Goal: Transaction & Acquisition: Purchase product/service

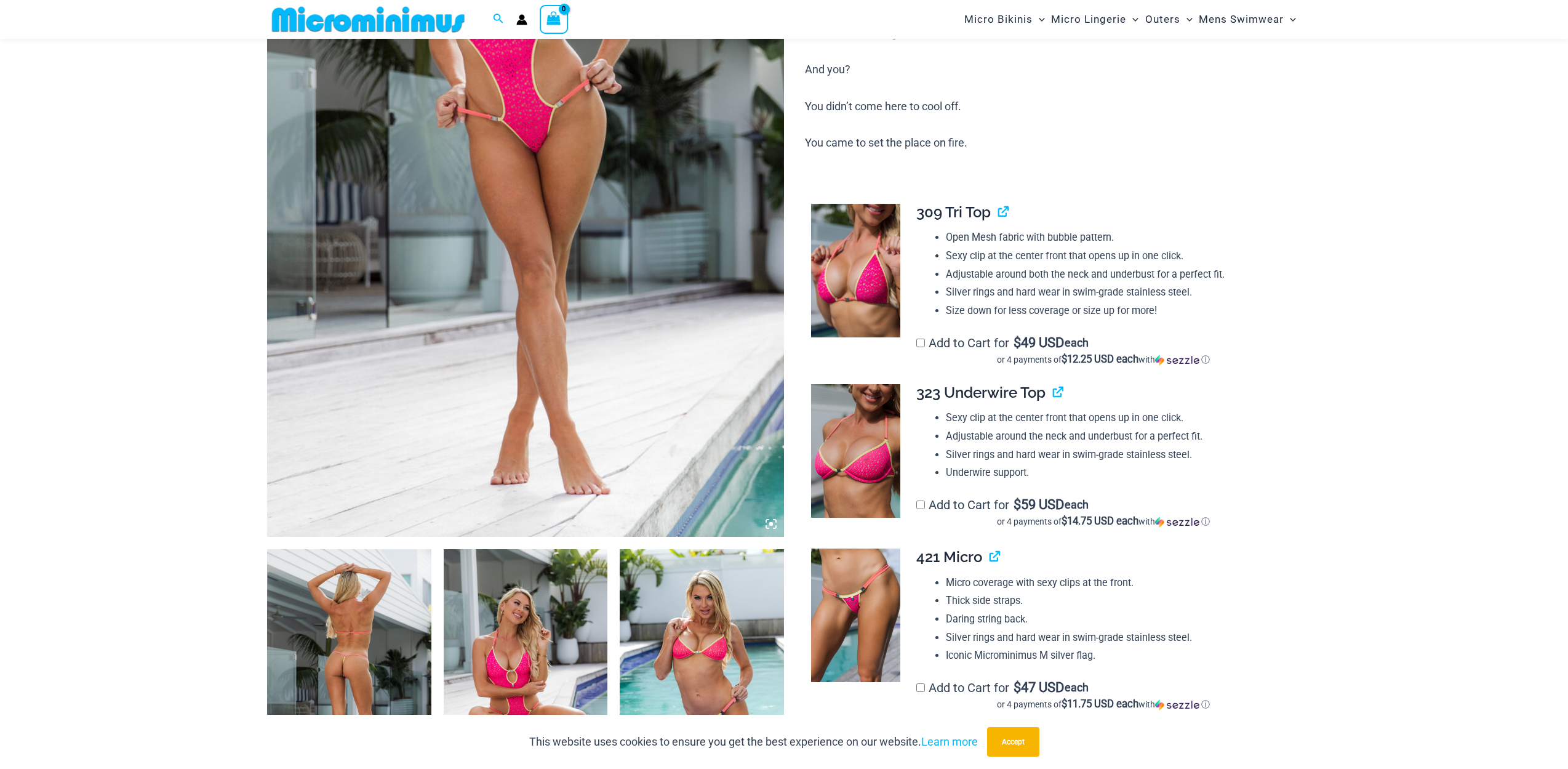
scroll to position [620, 0]
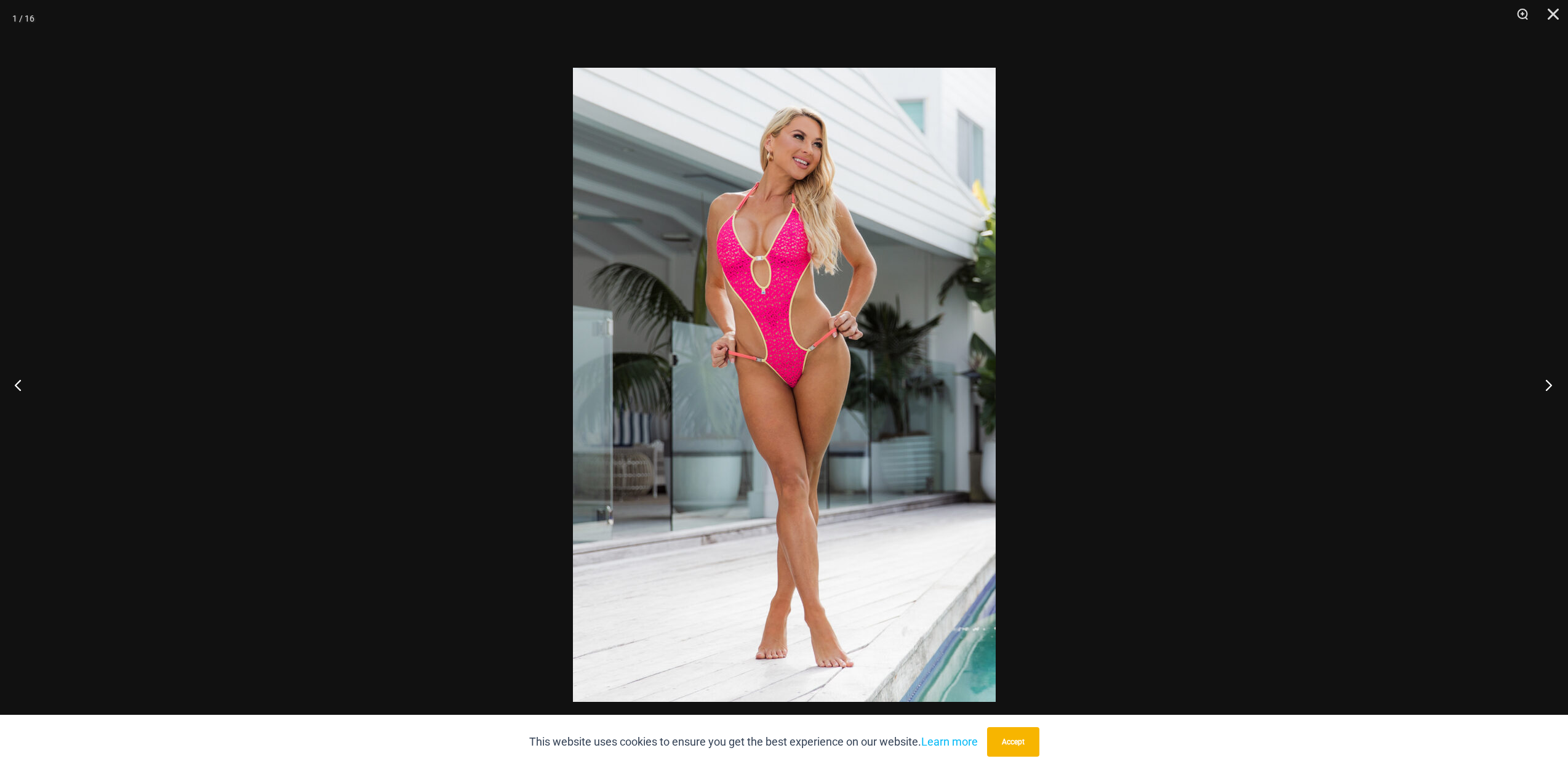
click at [1552, 389] on button "Next" at bounding box center [1545, 384] width 46 height 62
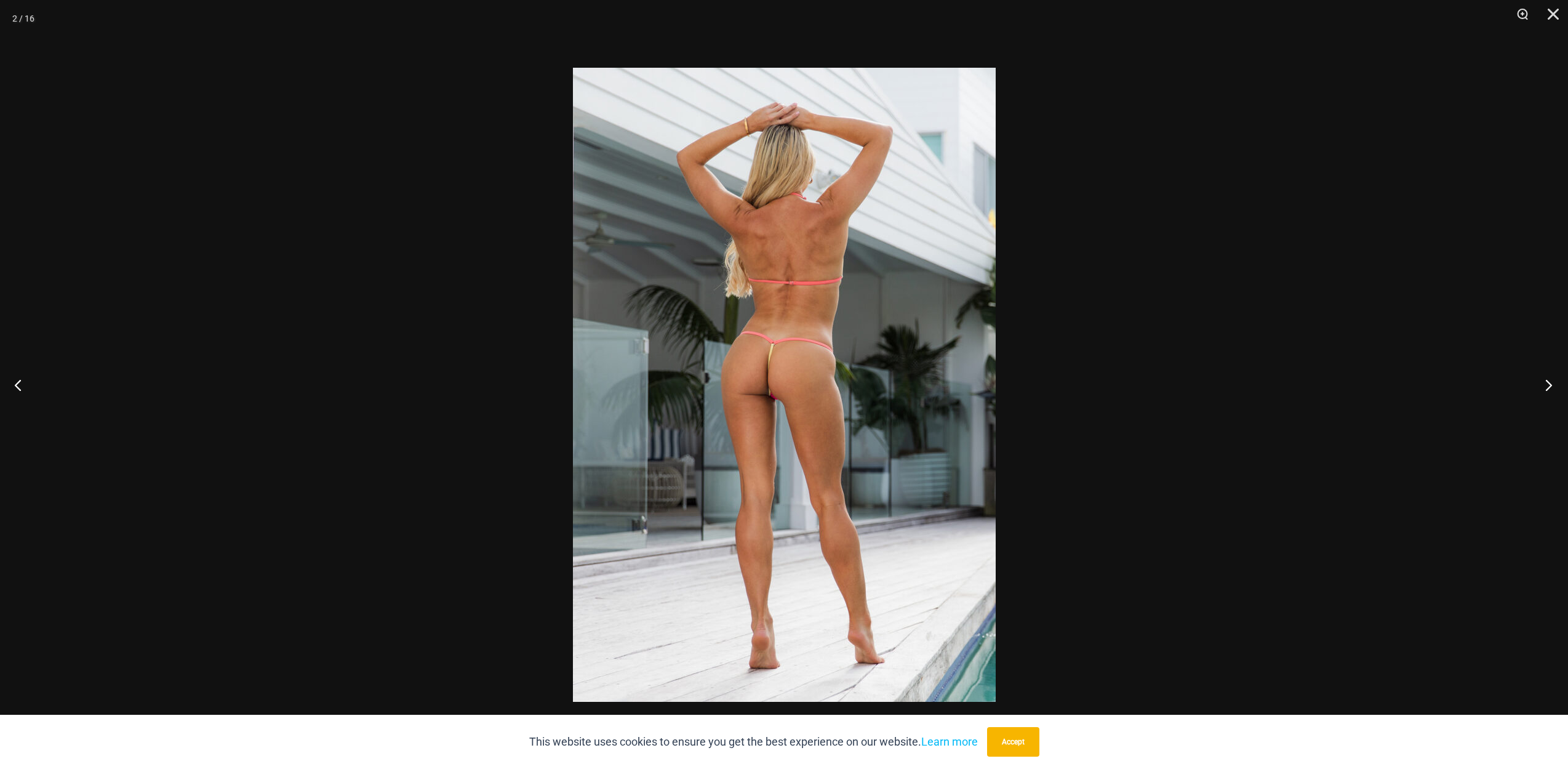
click at [1552, 389] on button "Next" at bounding box center [1545, 384] width 46 height 62
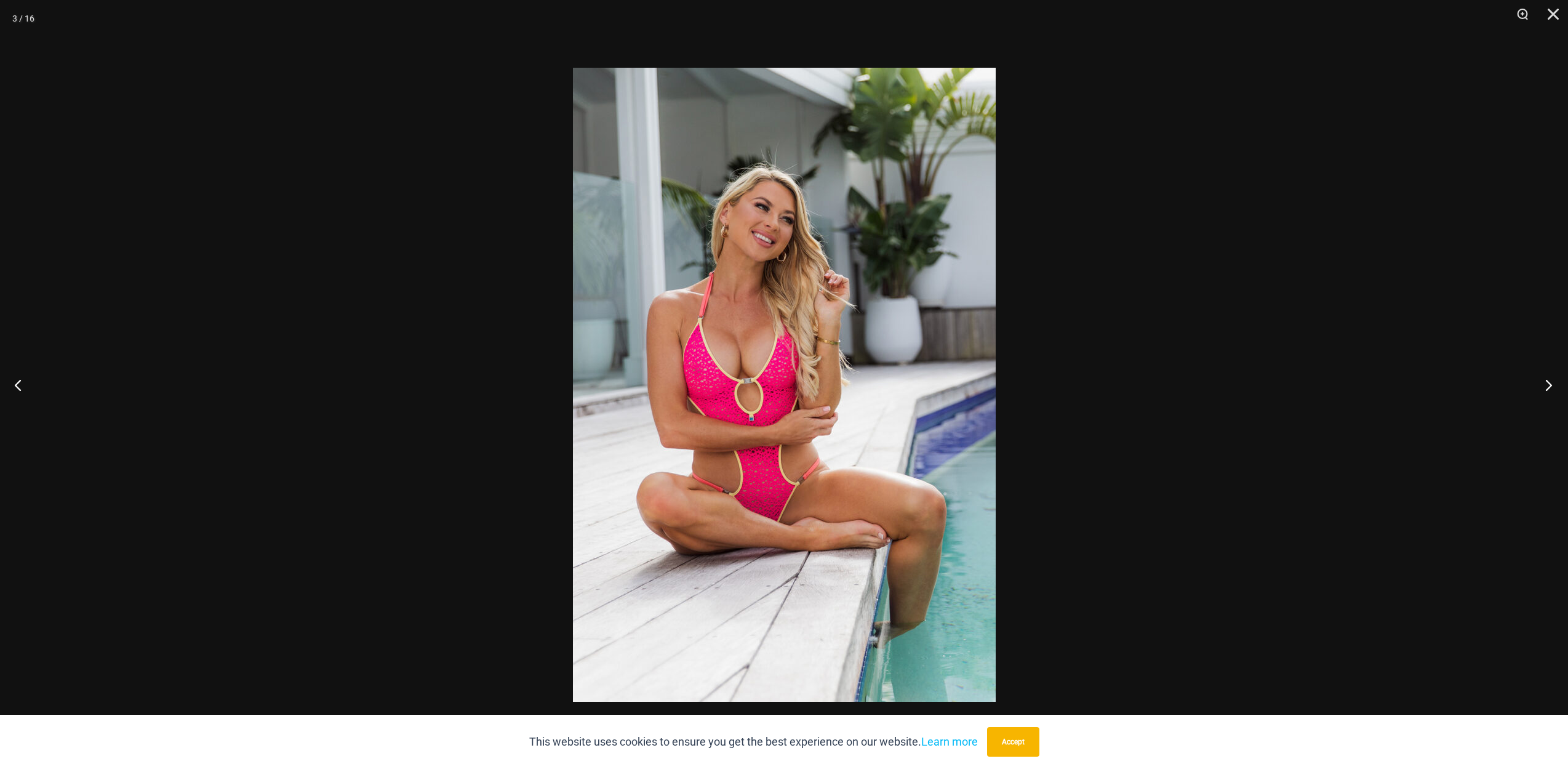
click at [1552, 389] on button "Next" at bounding box center [1545, 384] width 46 height 62
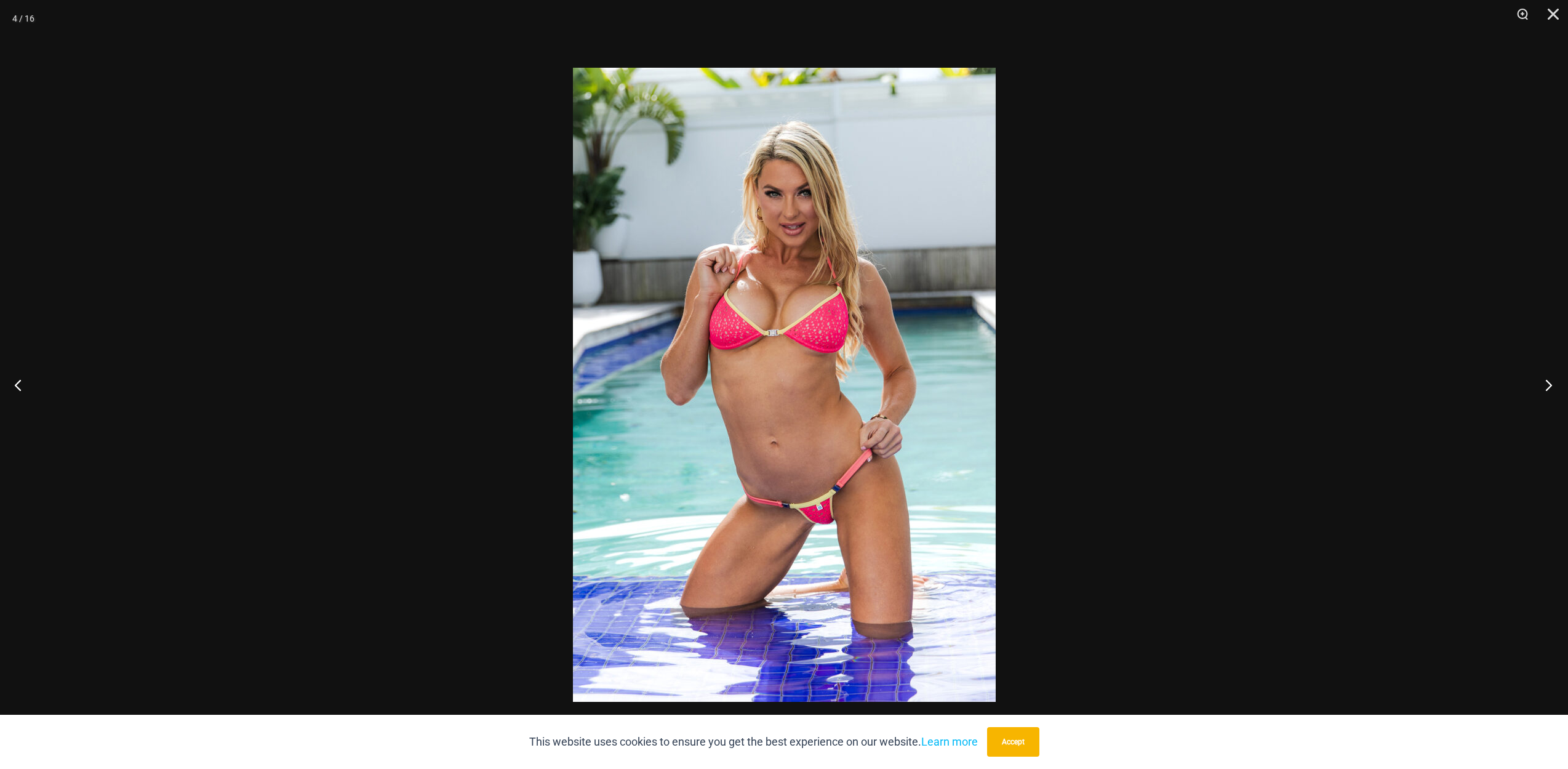
click at [1552, 389] on button "Next" at bounding box center [1545, 384] width 46 height 62
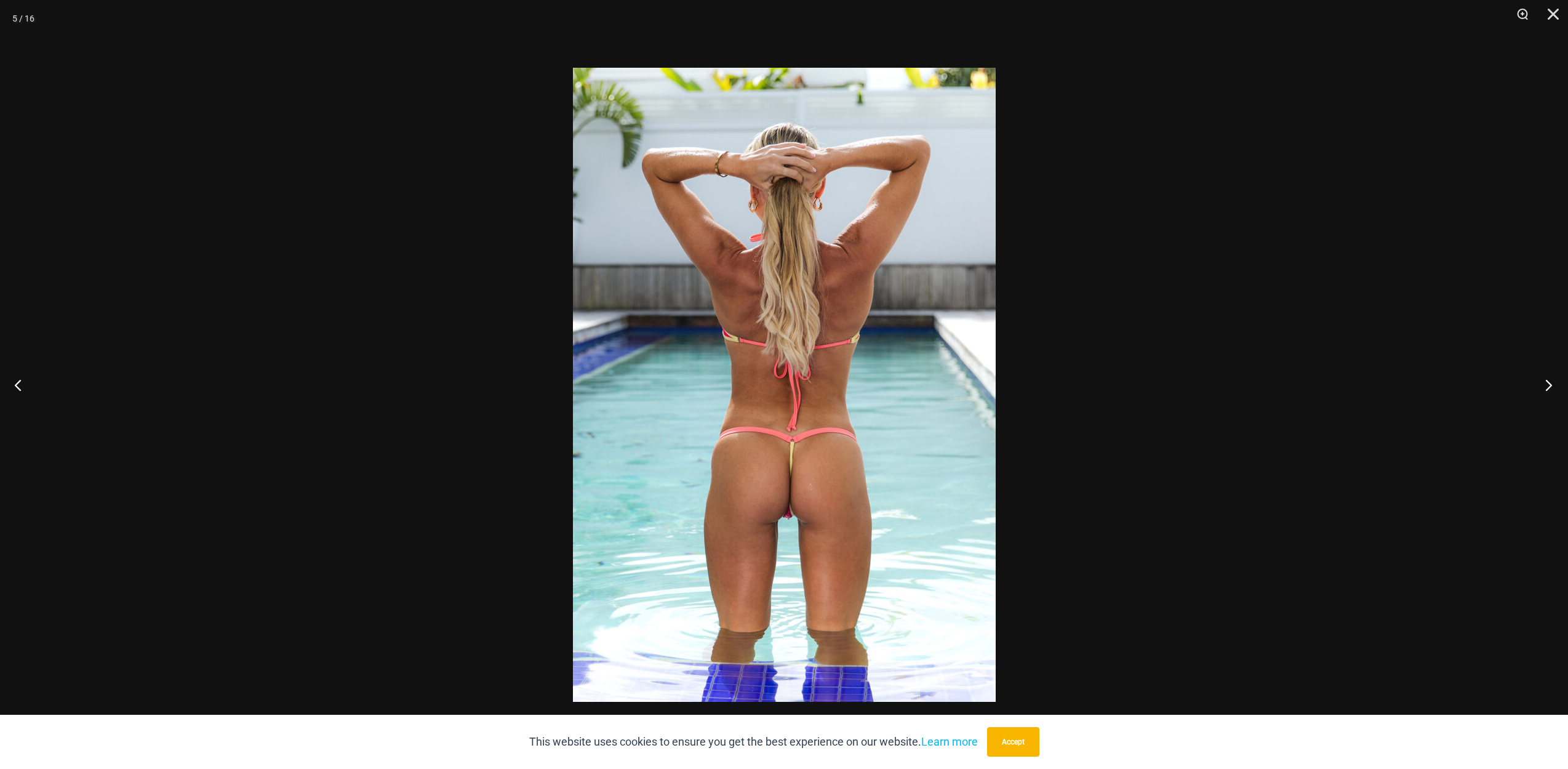
click at [1552, 389] on button "Next" at bounding box center [1545, 384] width 46 height 62
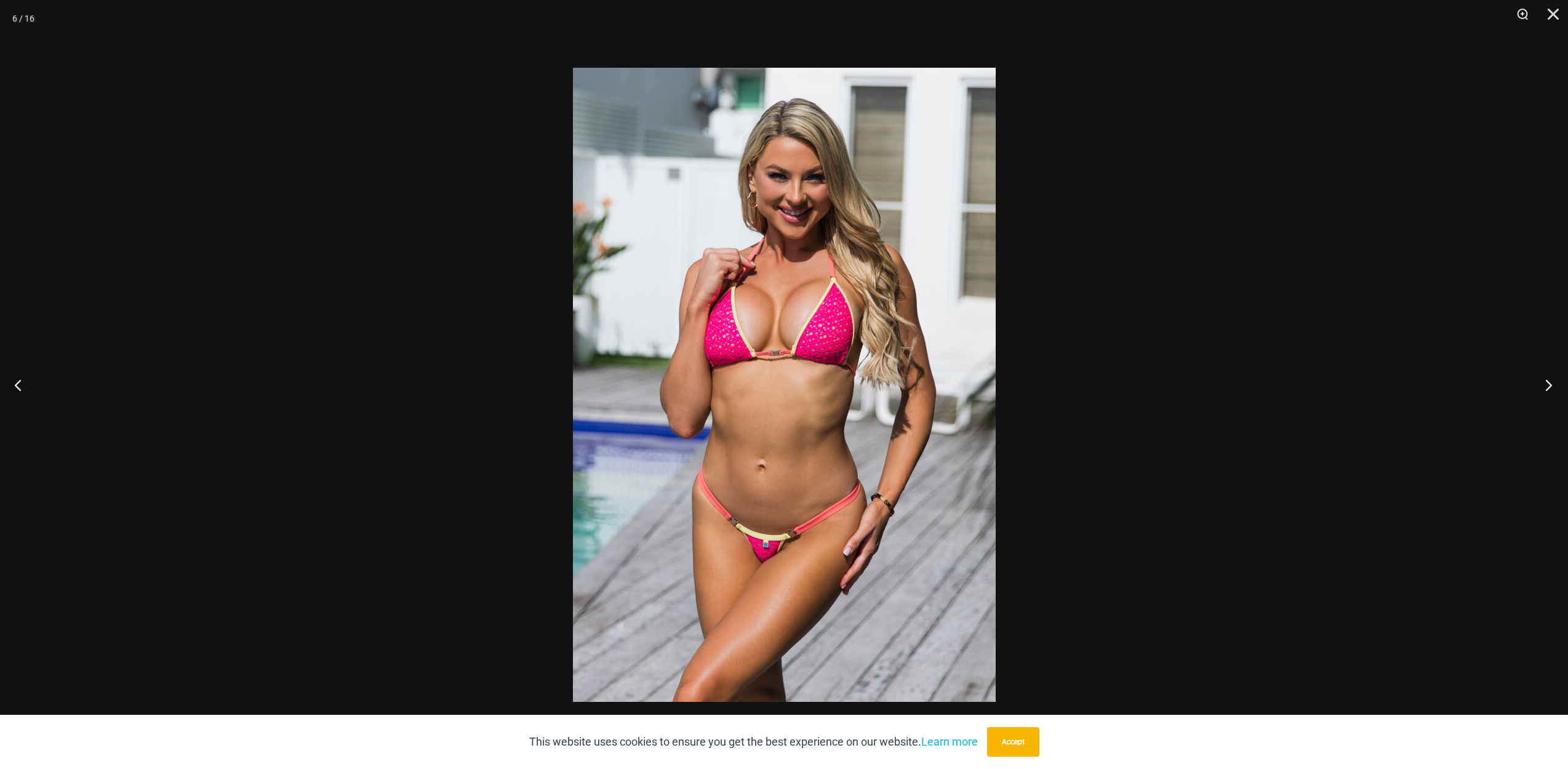
click at [1552, 389] on button "Next" at bounding box center [1545, 384] width 46 height 62
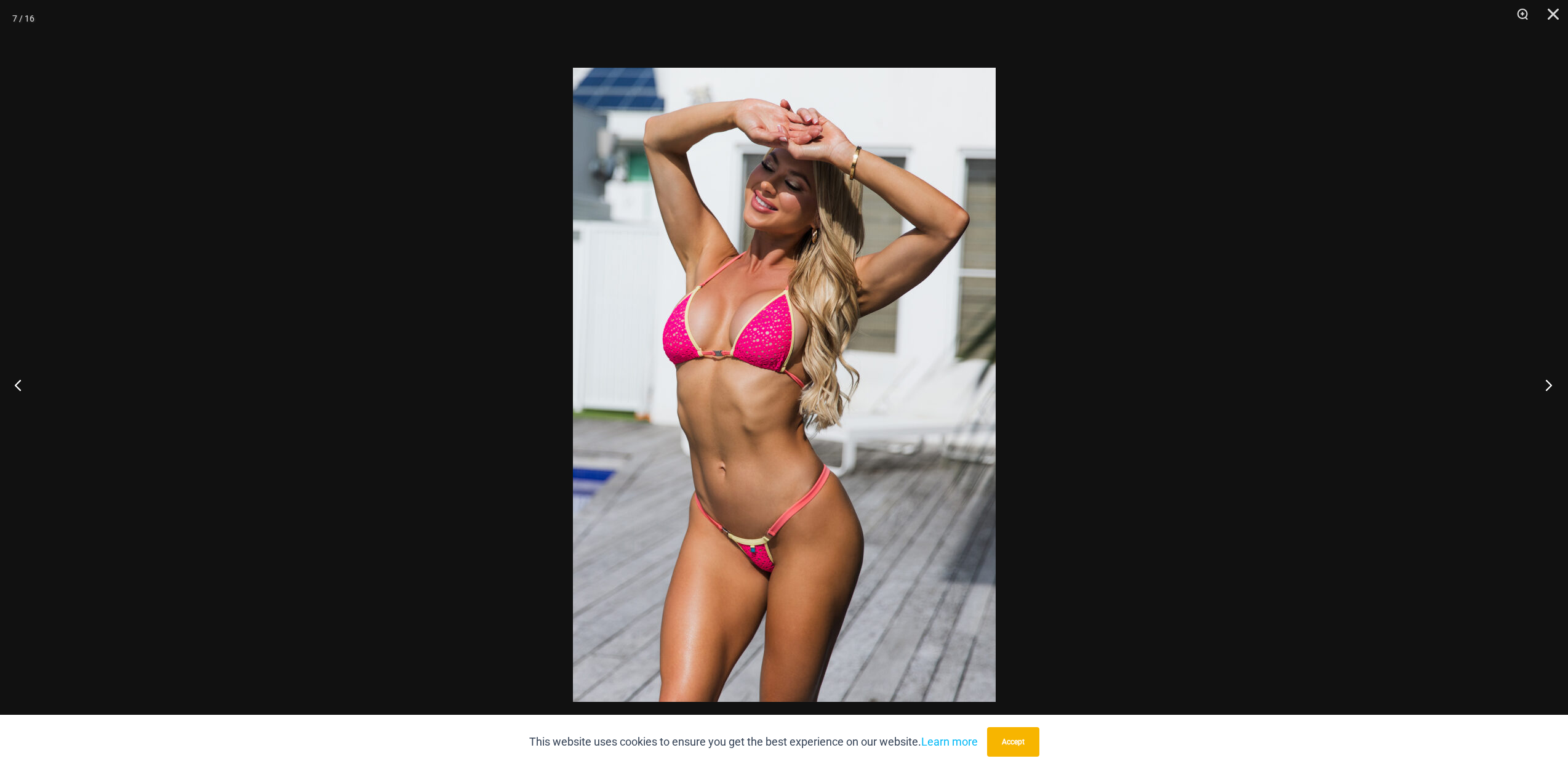
click at [1552, 389] on button "Next" at bounding box center [1545, 384] width 46 height 62
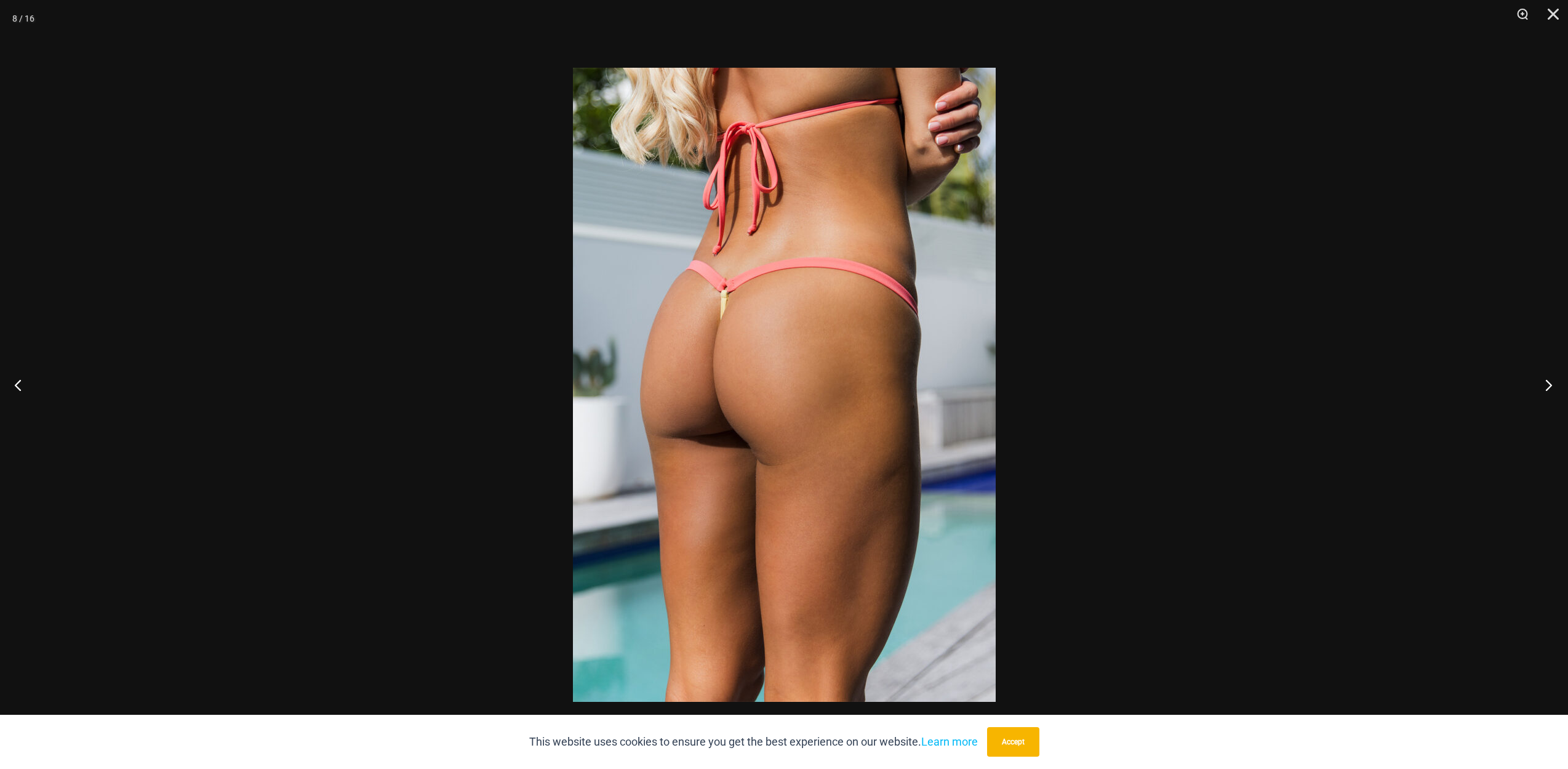
click at [1552, 389] on button "Next" at bounding box center [1545, 384] width 46 height 62
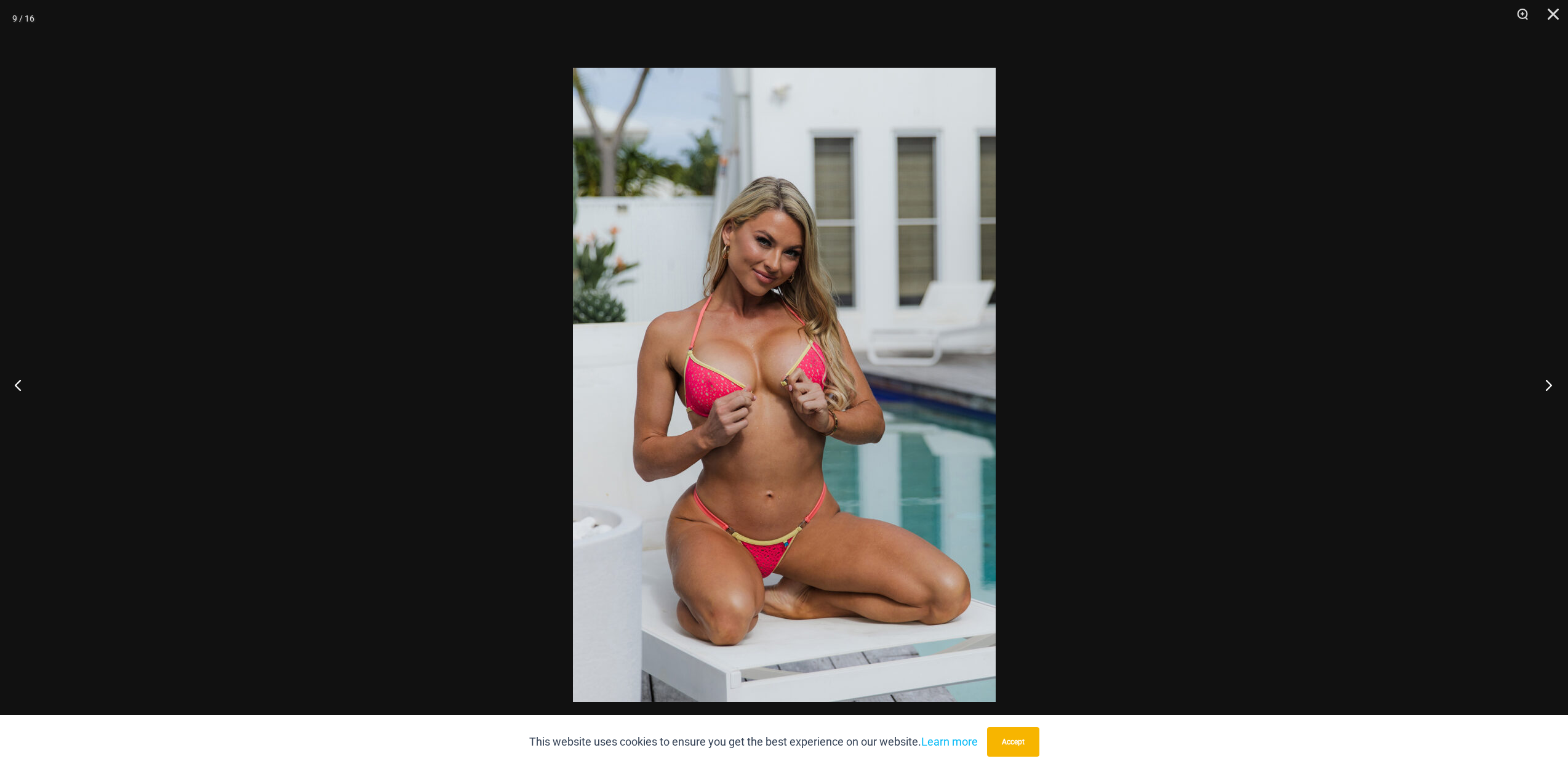
click at [1552, 389] on button "Next" at bounding box center [1545, 384] width 46 height 62
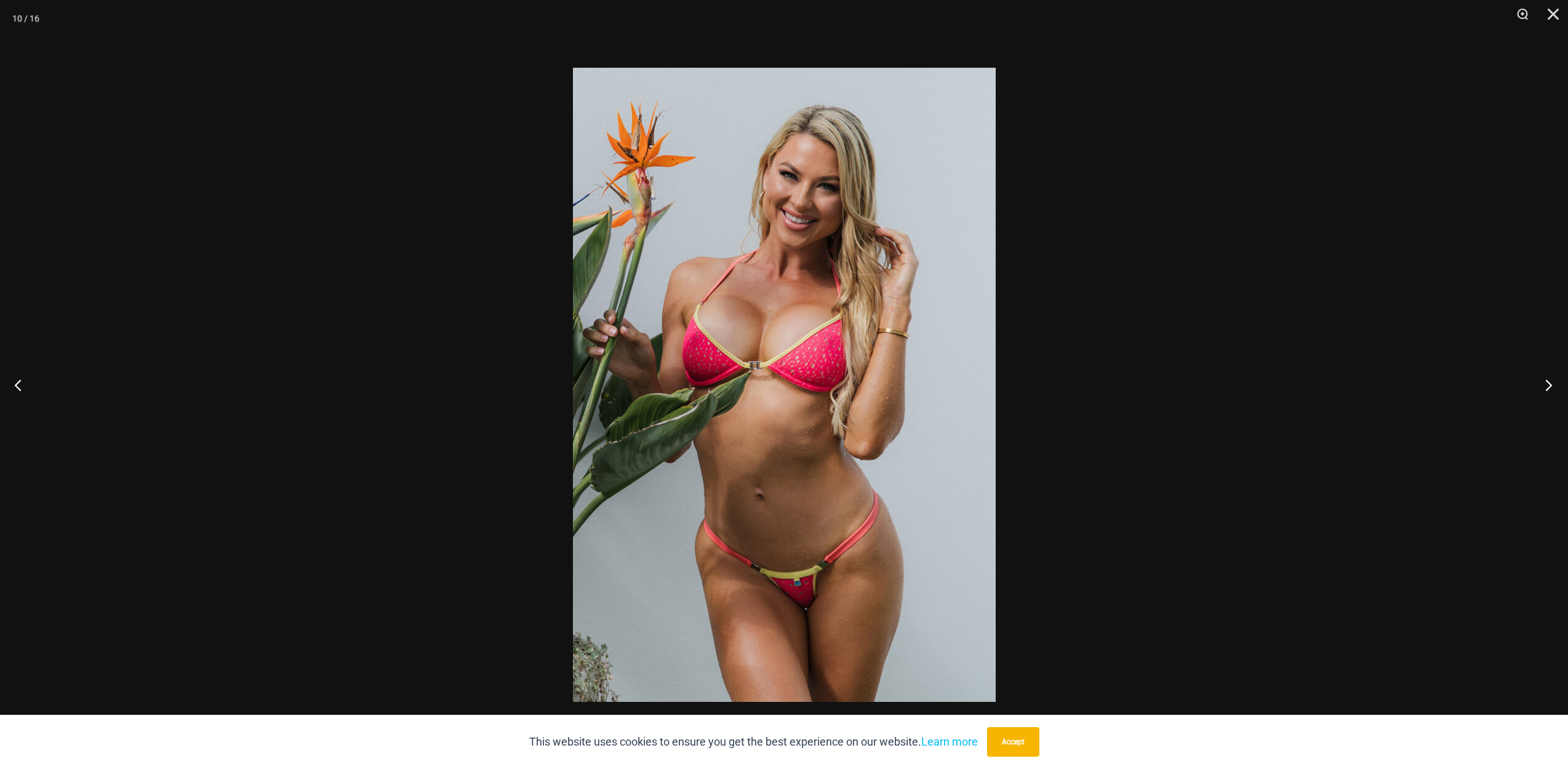
click at [1552, 389] on button "Next" at bounding box center [1545, 384] width 46 height 62
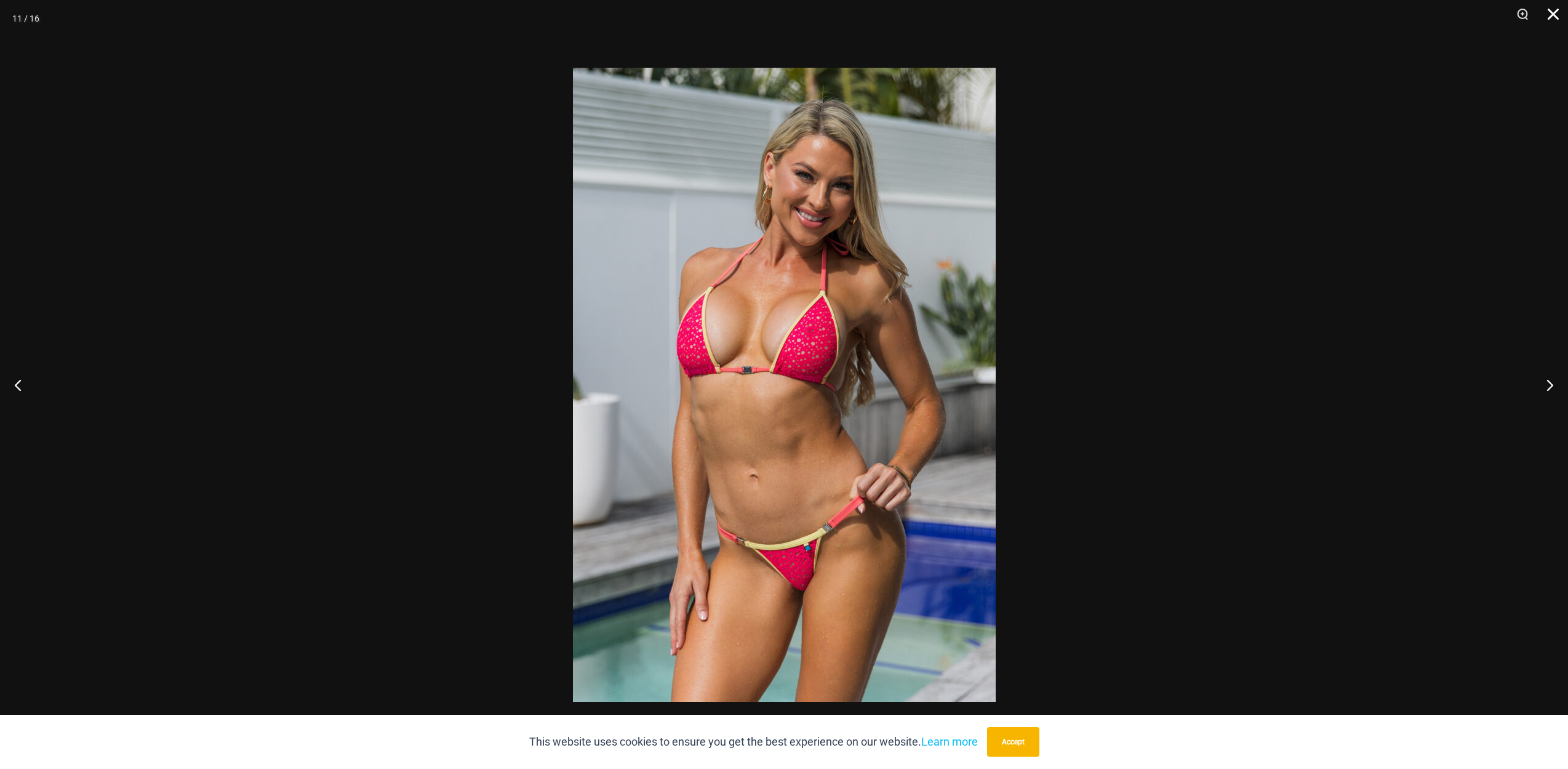
click at [1560, 16] on button "Close" at bounding box center [1548, 18] width 30 height 37
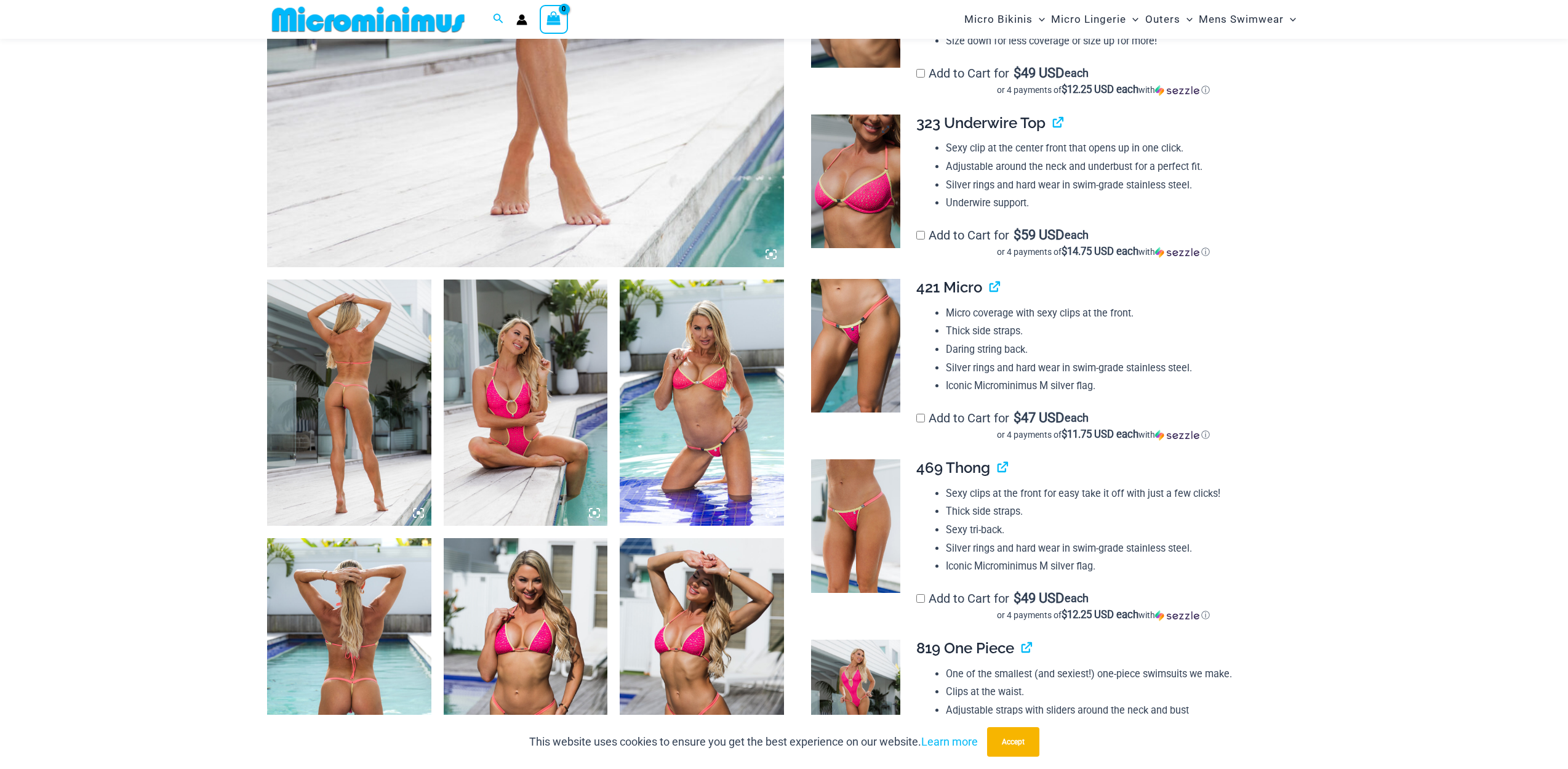
click at [865, 215] on img at bounding box center [856, 181] width 90 height 134
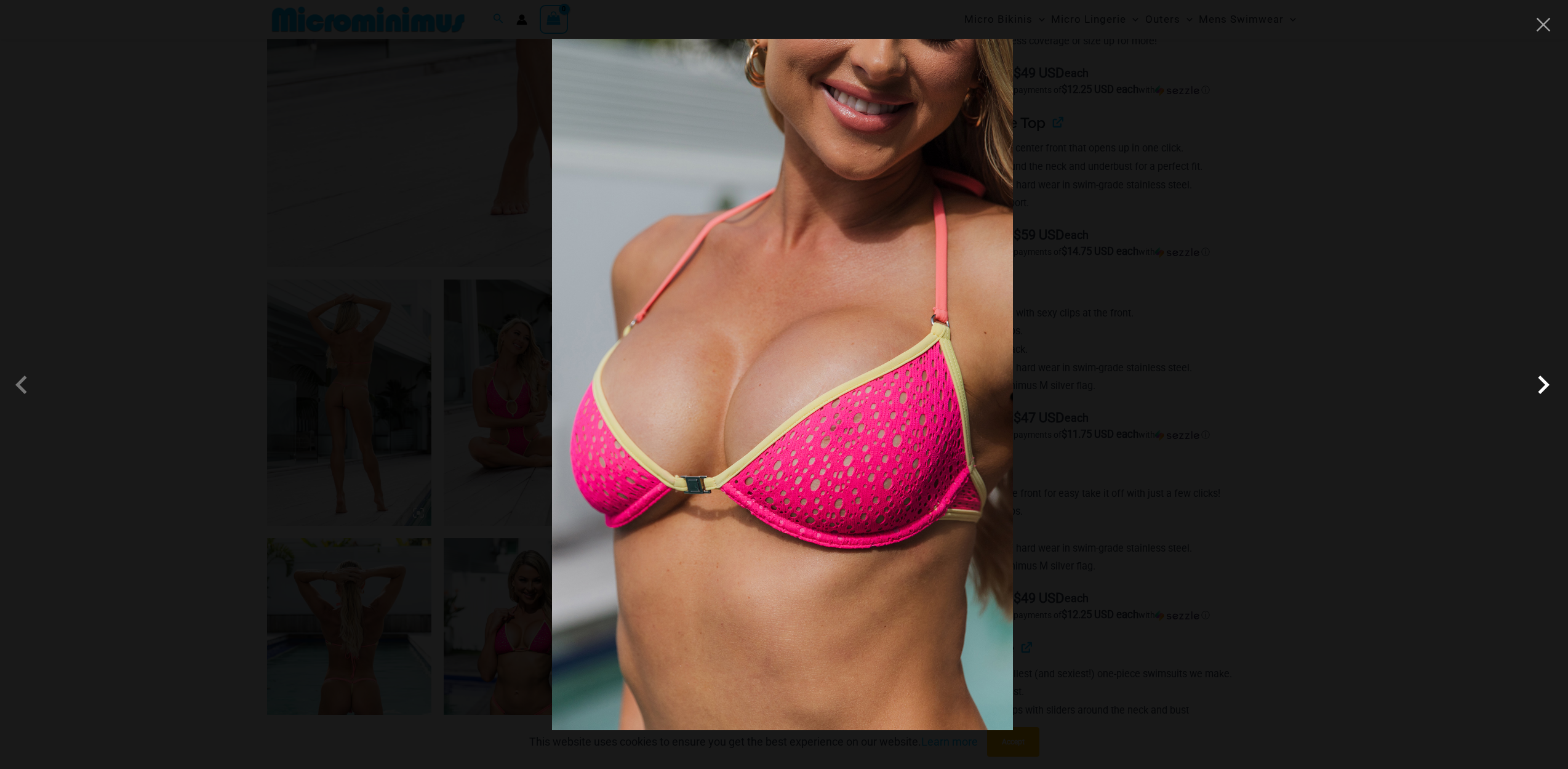
click at [1547, 385] on span at bounding box center [1543, 384] width 37 height 37
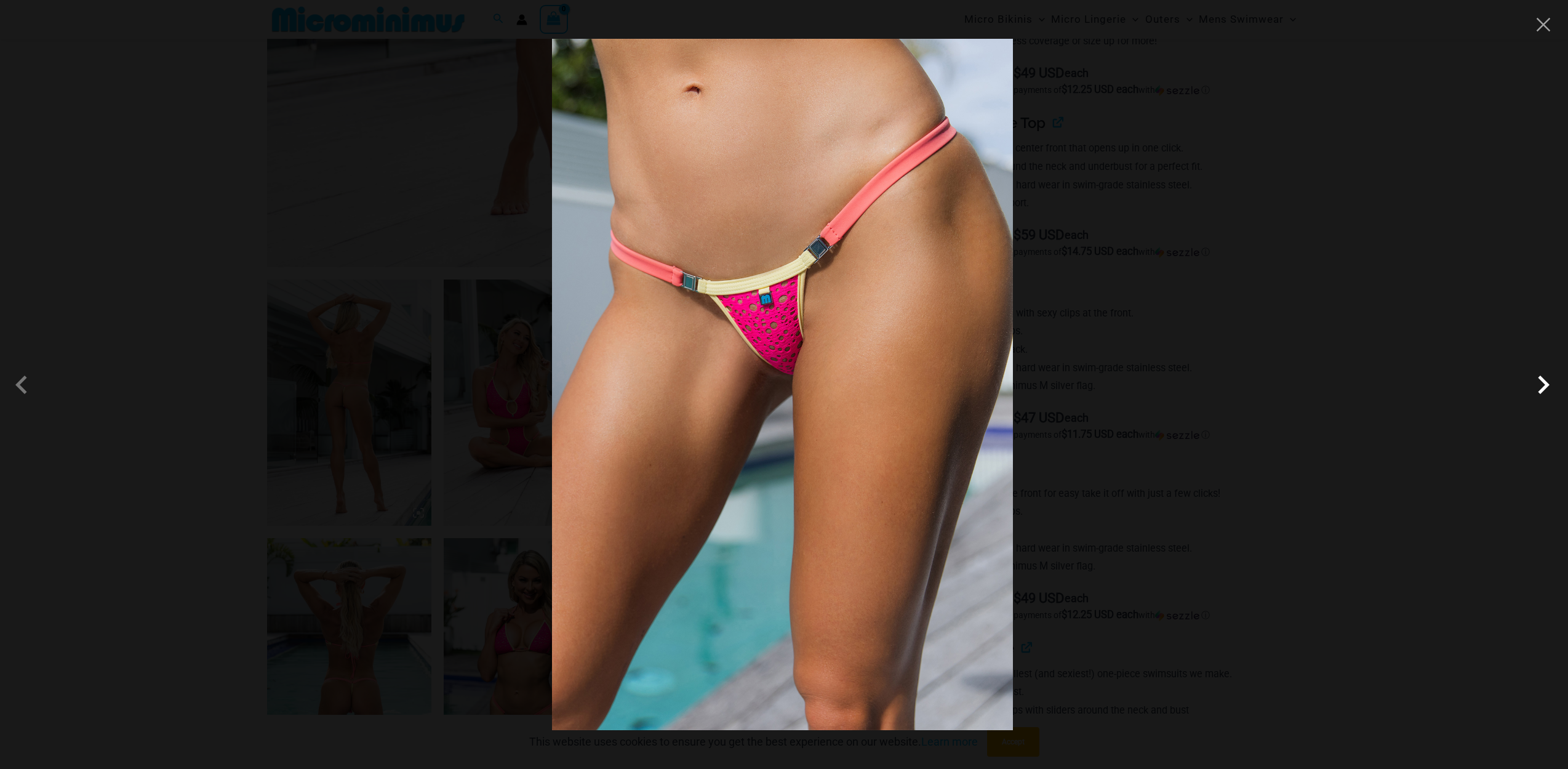
click at [1547, 385] on span at bounding box center [1543, 384] width 37 height 37
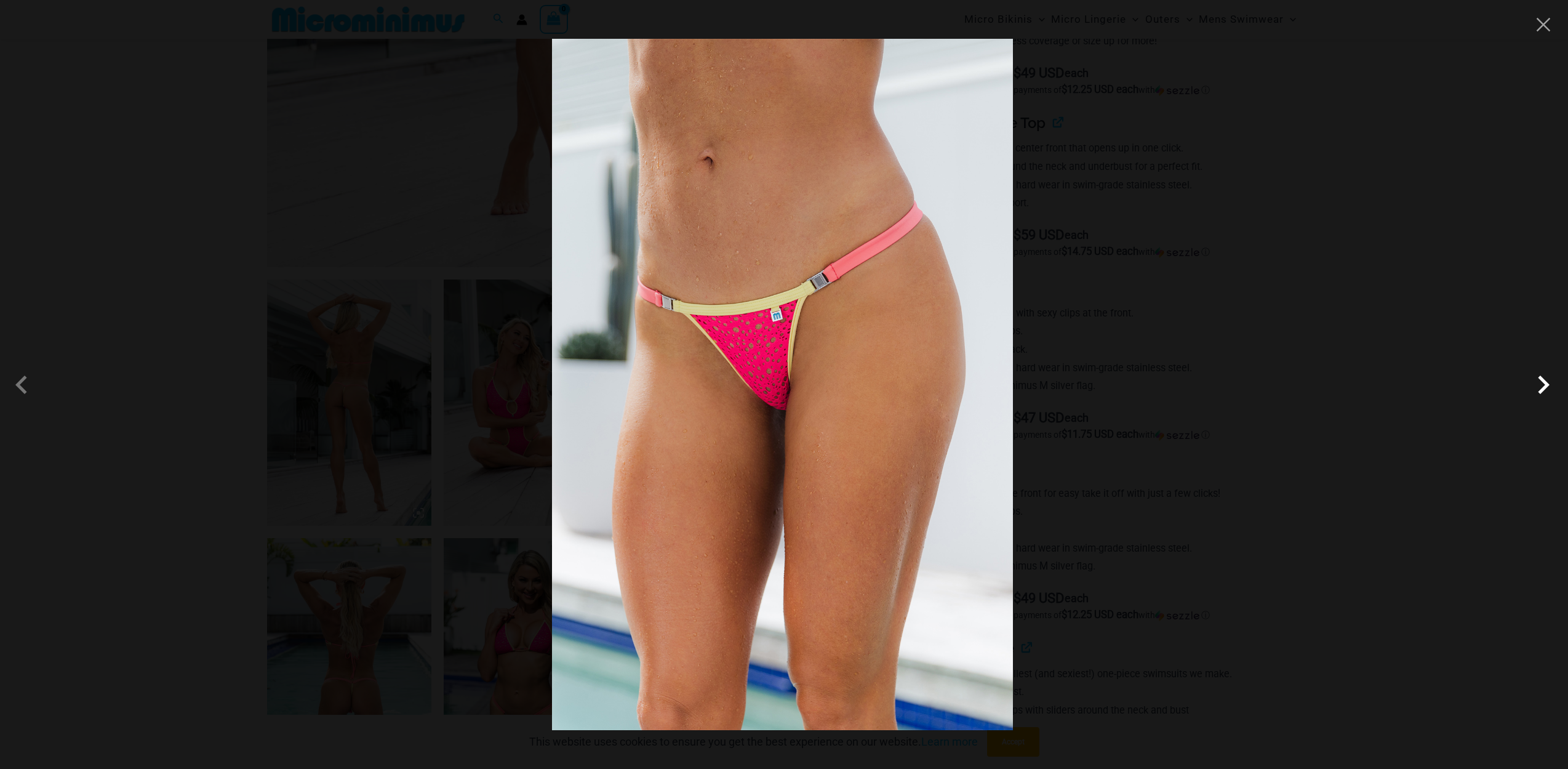
click at [1547, 385] on span at bounding box center [1543, 384] width 37 height 37
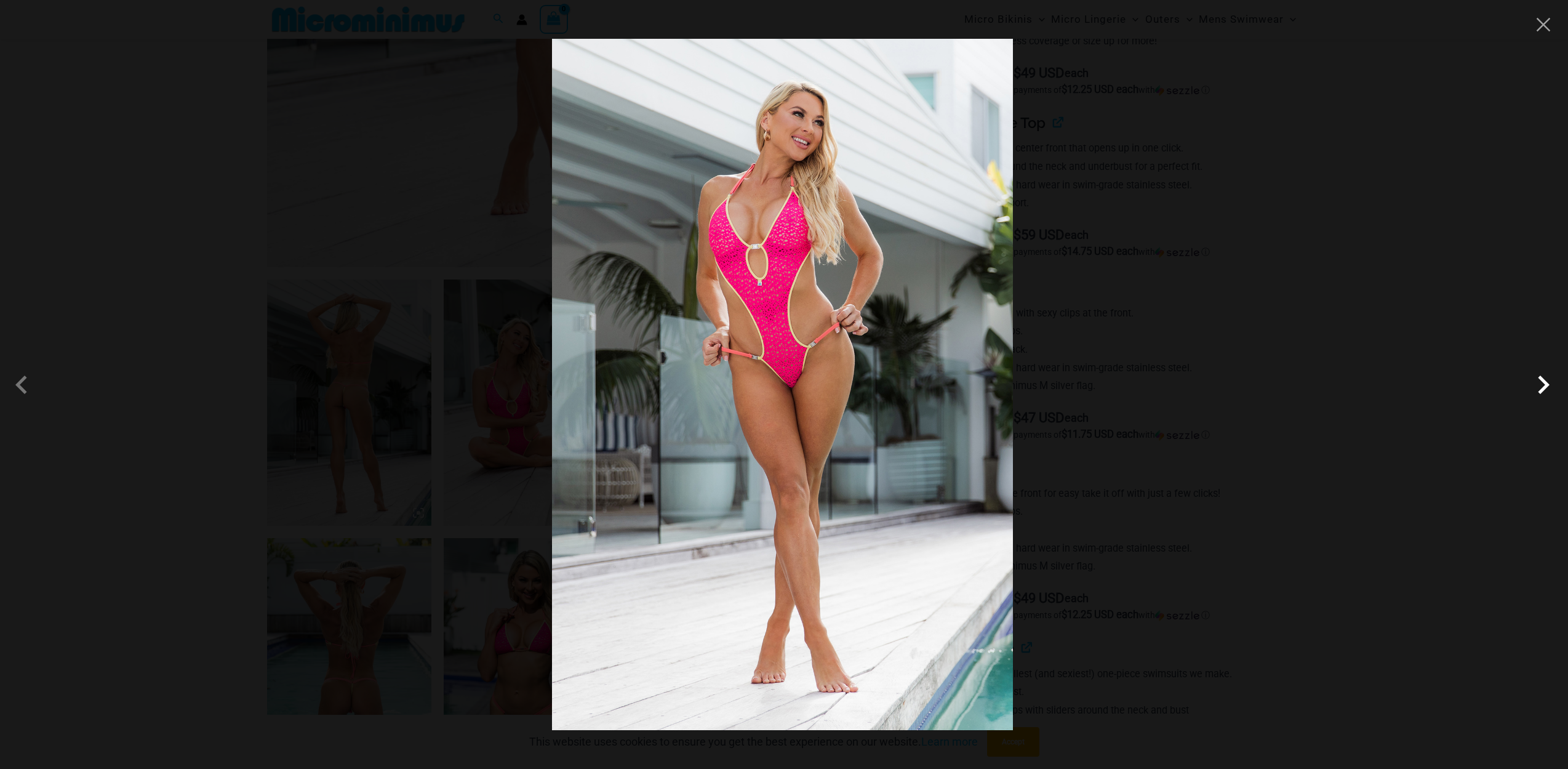
click at [1547, 385] on span at bounding box center [1543, 384] width 37 height 37
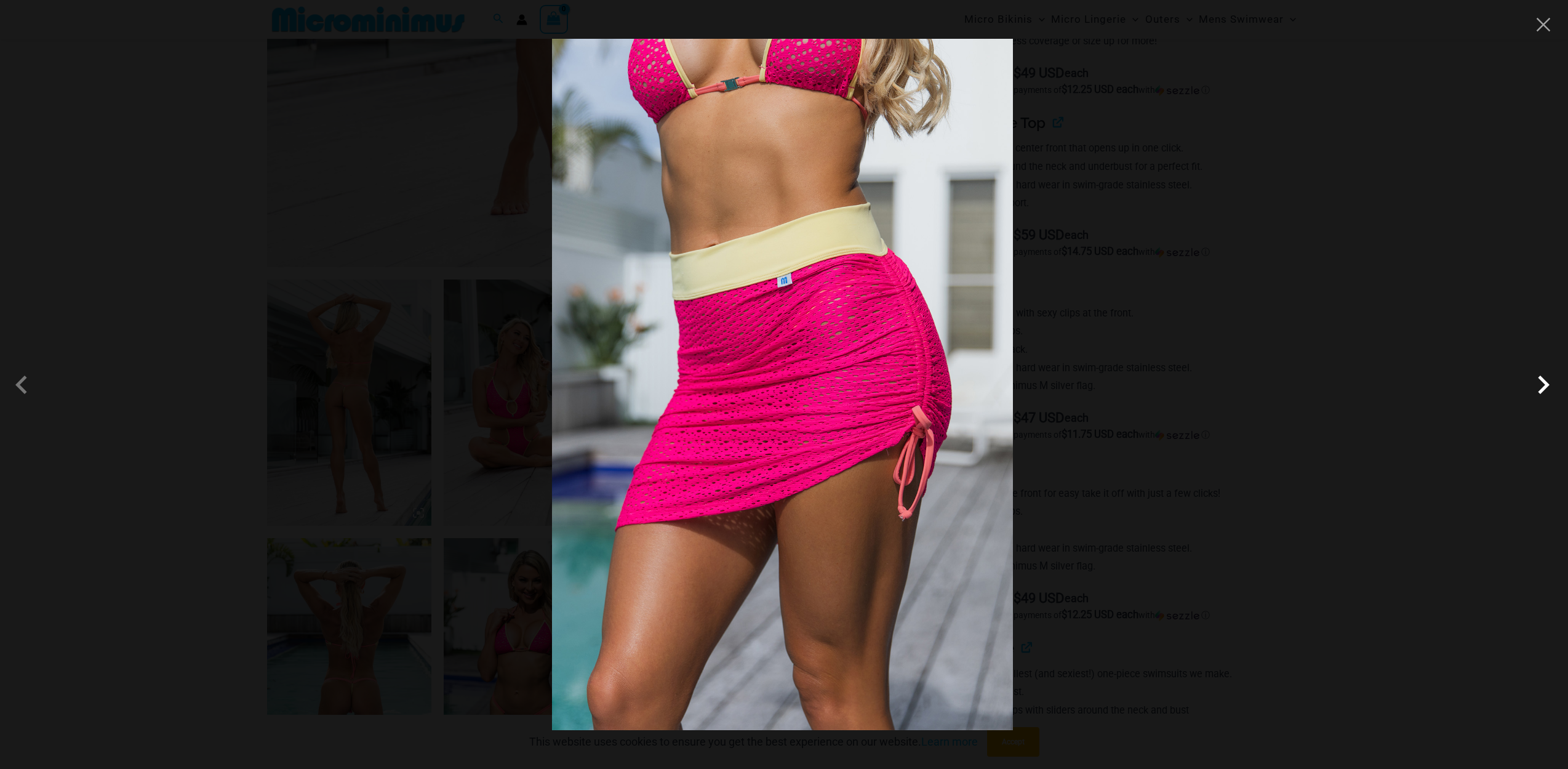
click at [1547, 385] on span at bounding box center [1543, 384] width 37 height 37
